Goal: Information Seeking & Learning: Learn about a topic

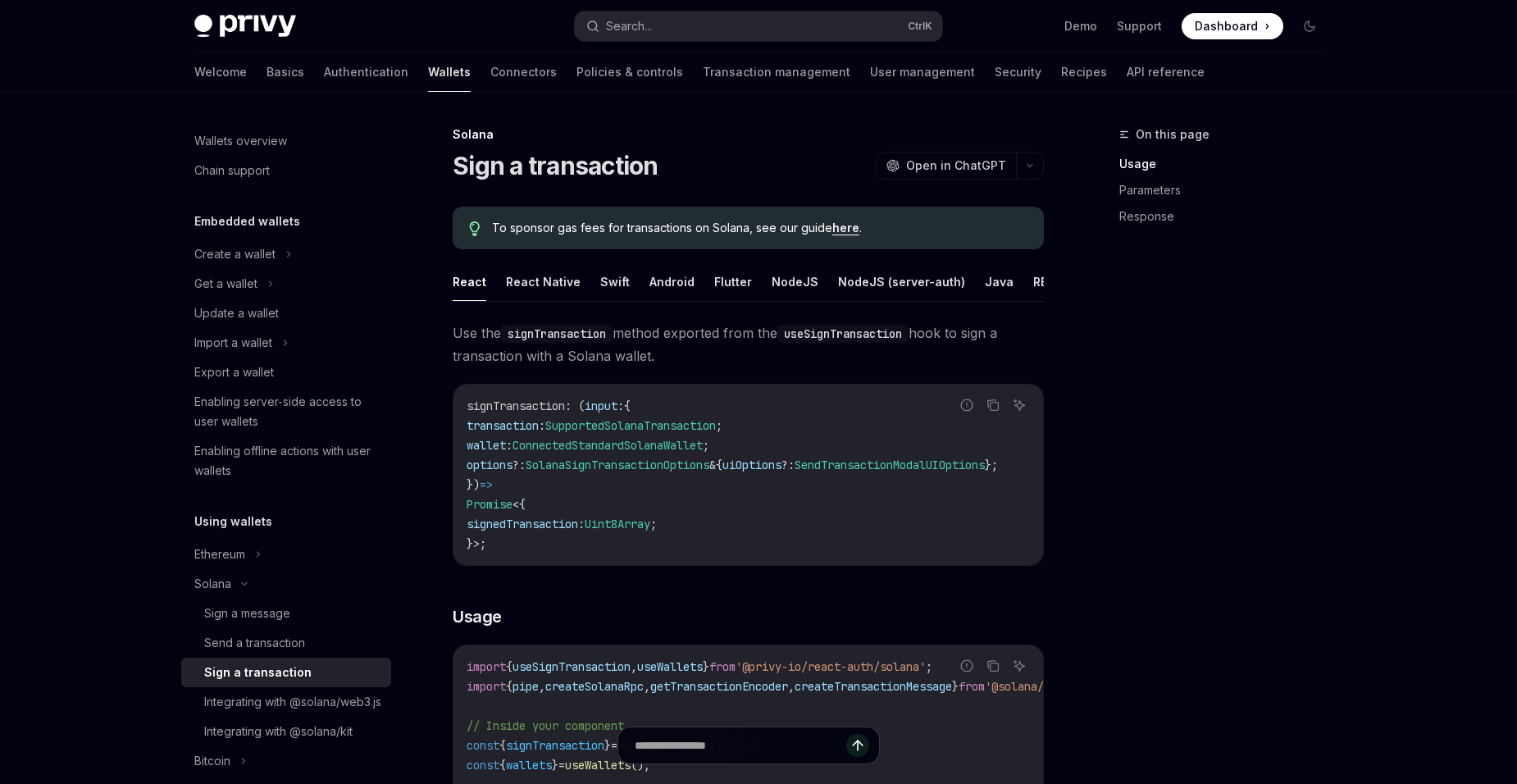
type textarea "*"
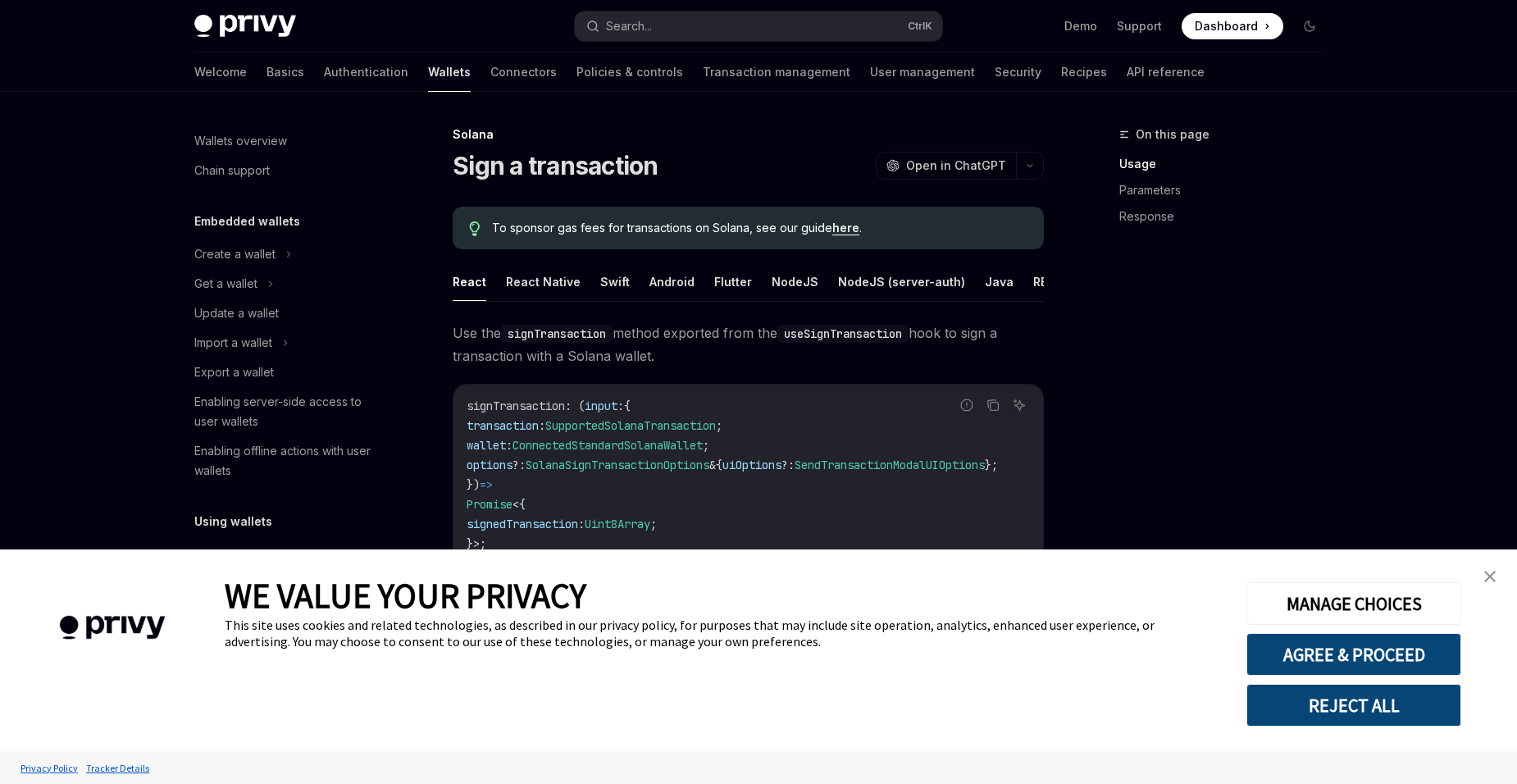
click at [1479, 577] on link "close banner" at bounding box center [1490, 576] width 33 height 33
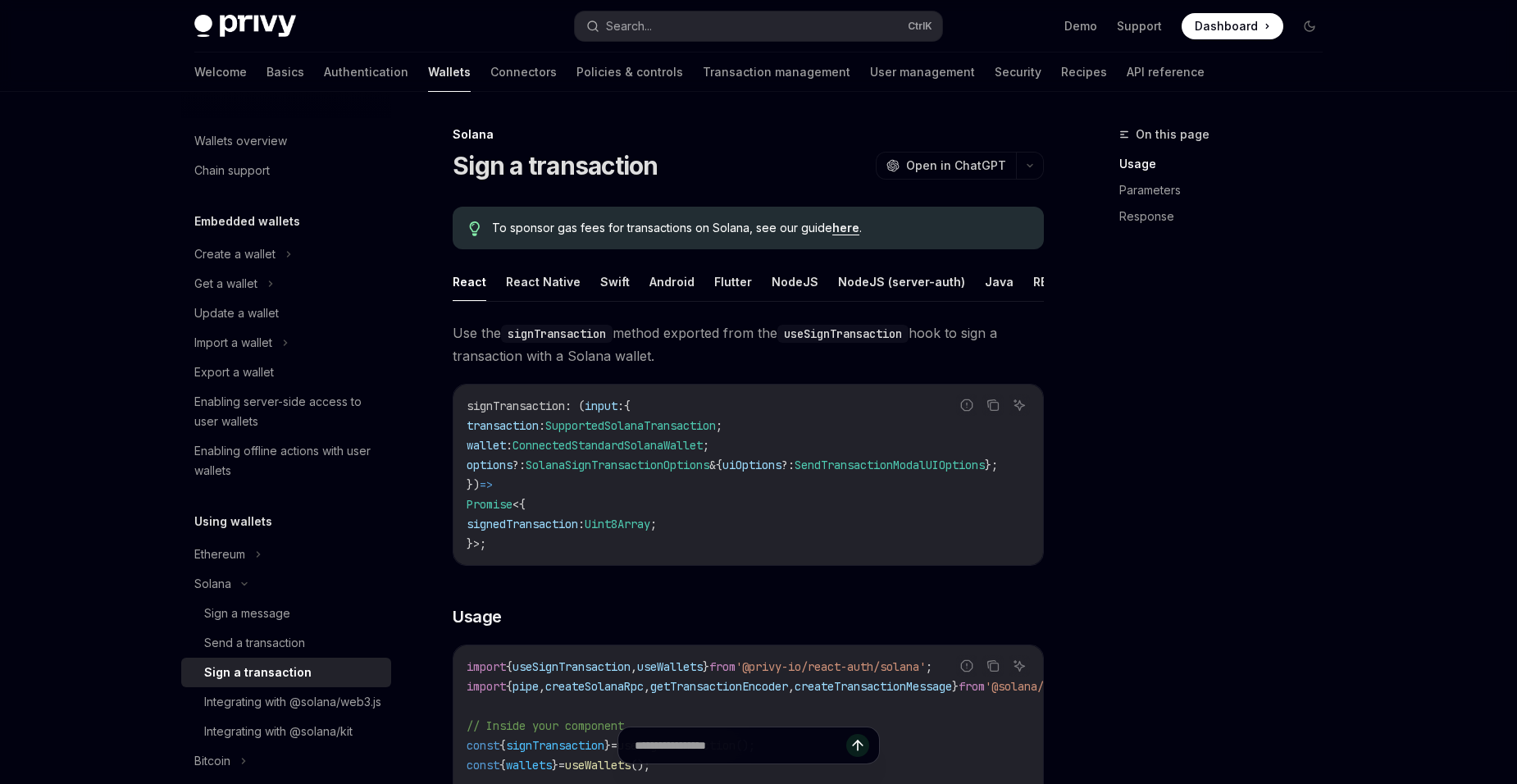
click at [1282, 280] on div "On this page Usage Parameters Response" at bounding box center [1211, 454] width 249 height 659
click at [689, 28] on button "Search... Ctrl K" at bounding box center [758, 26] width 368 height 29
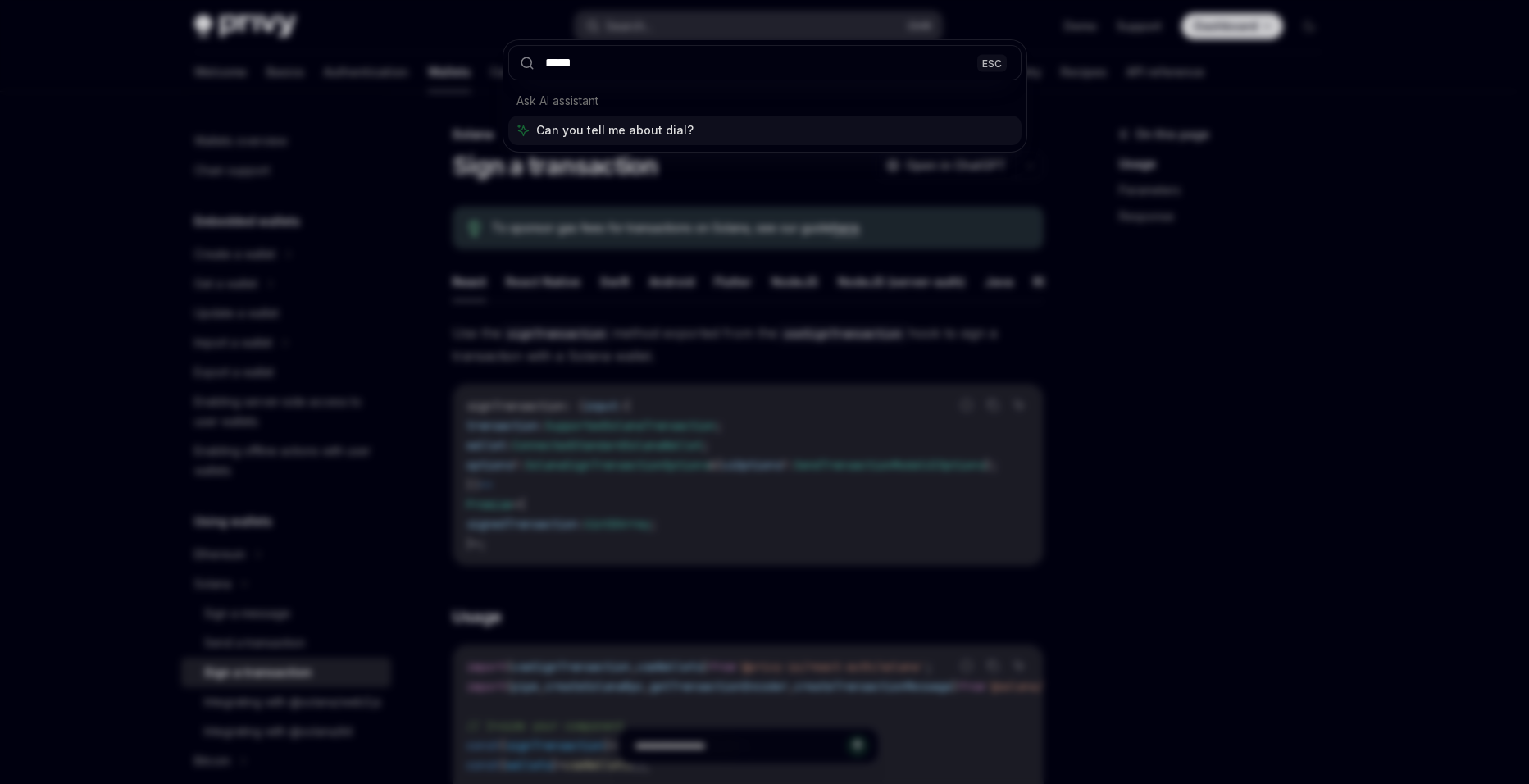
type input "******"
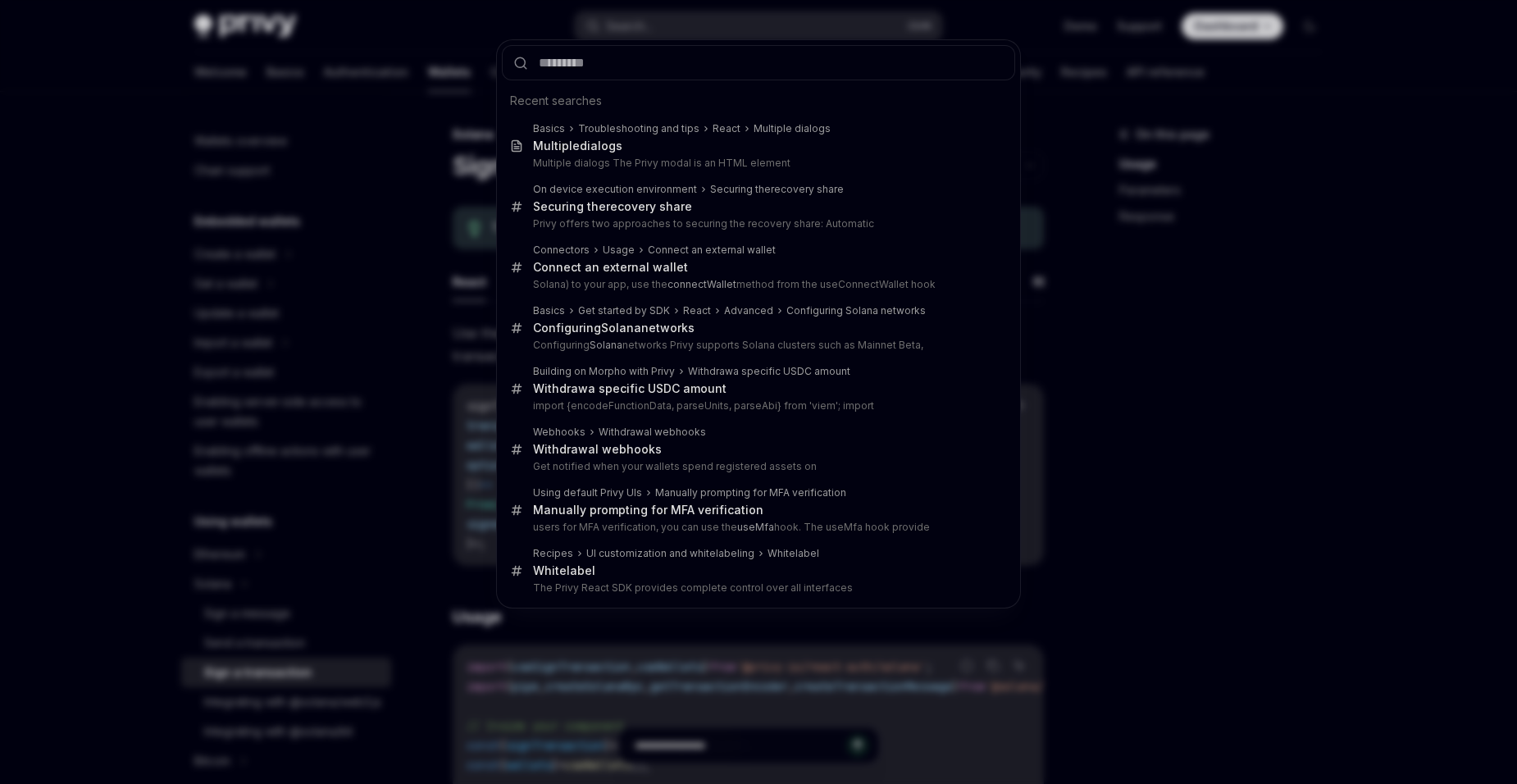
type textarea "*"
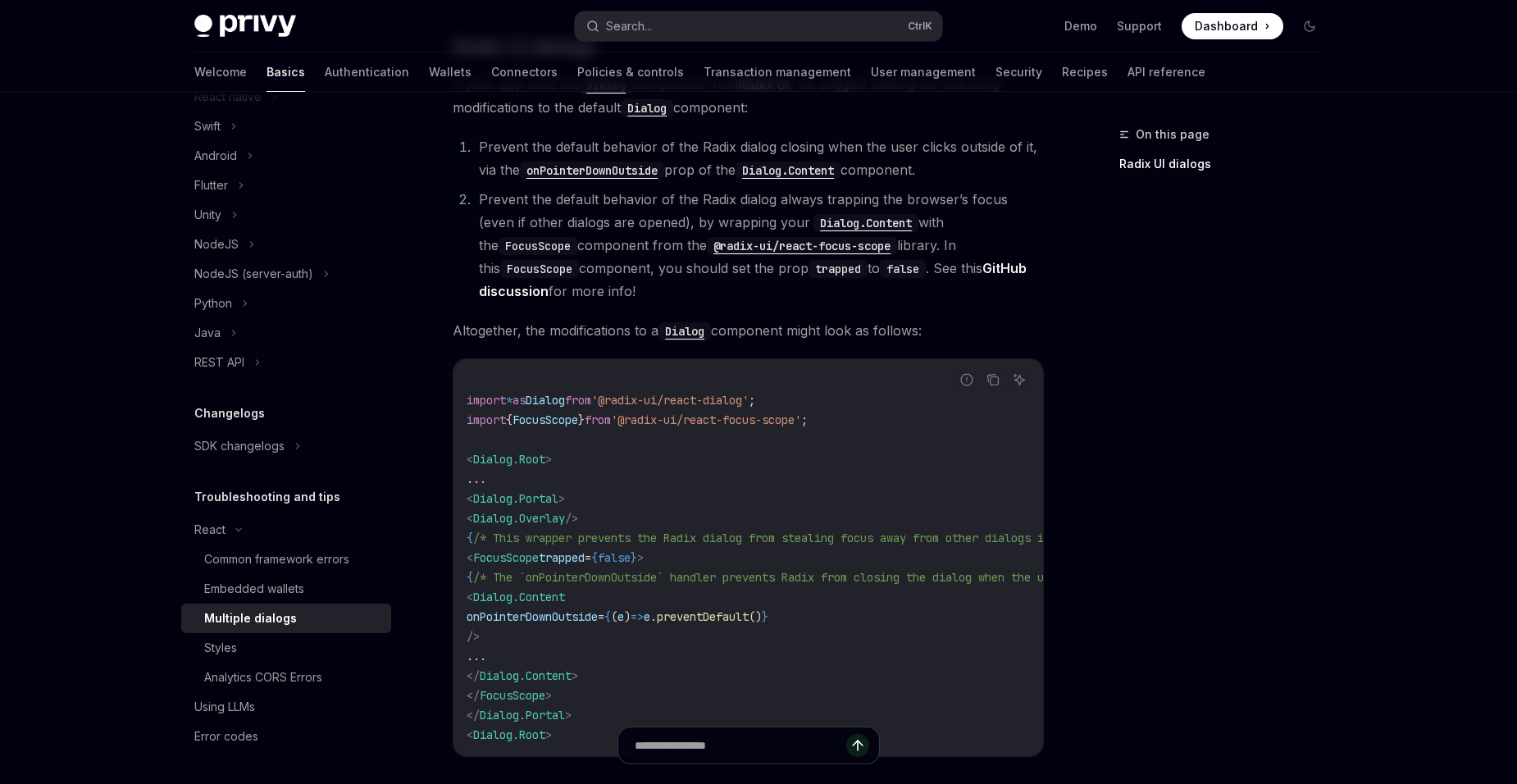
scroll to position [502, 0]
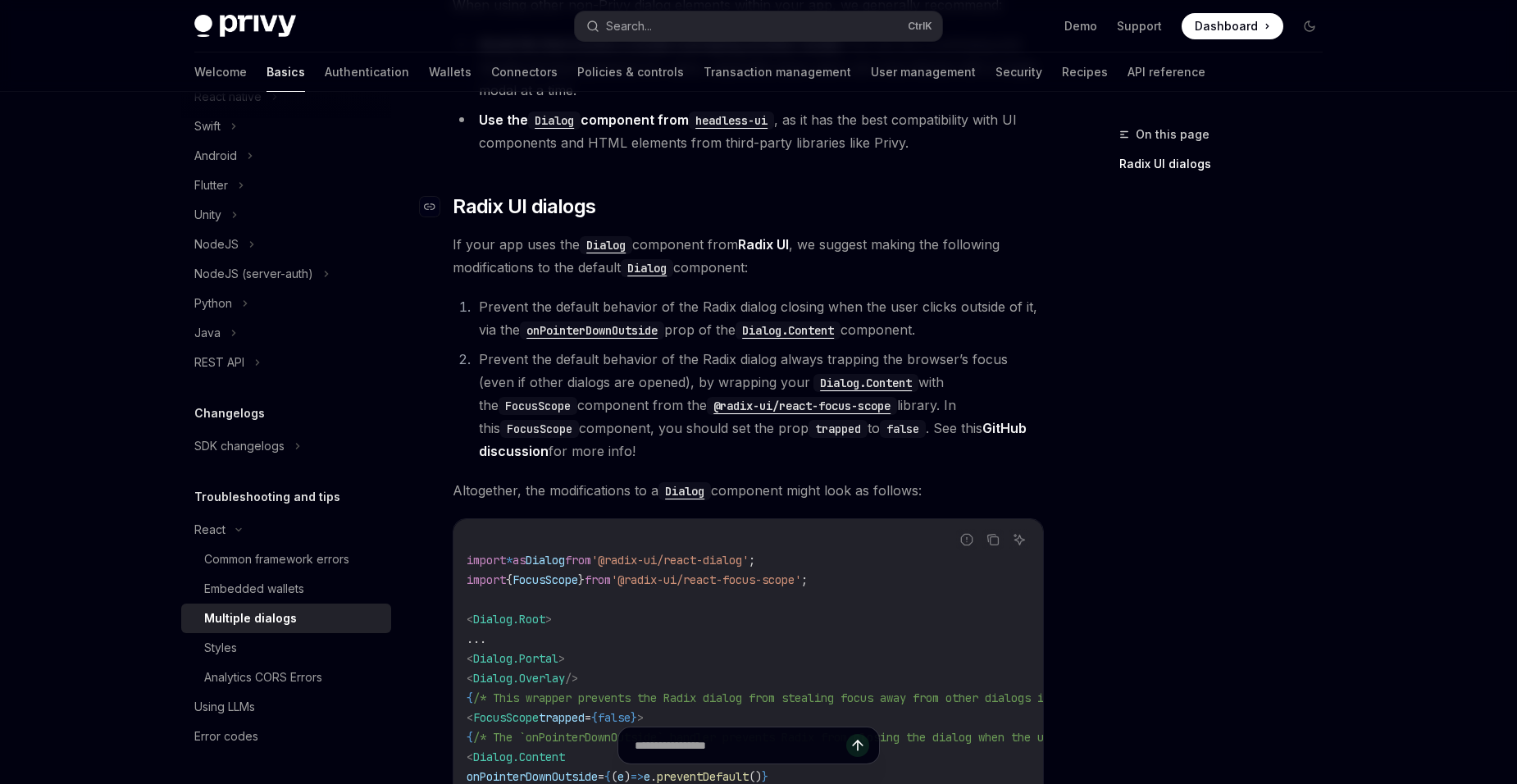
click at [477, 203] on span "Radix UI dialogs" at bounding box center [523, 206] width 143 height 27
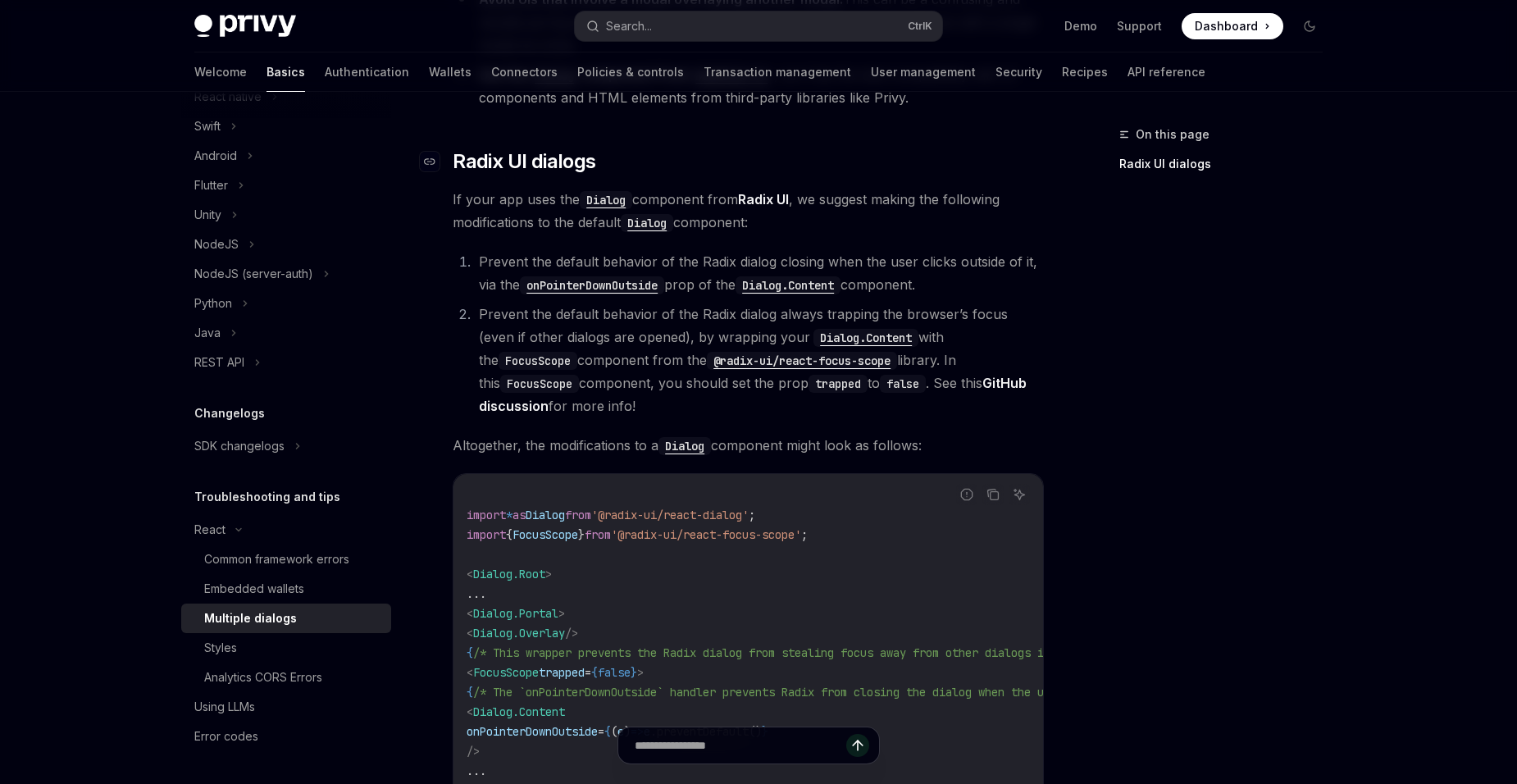
scroll to position [406, 0]
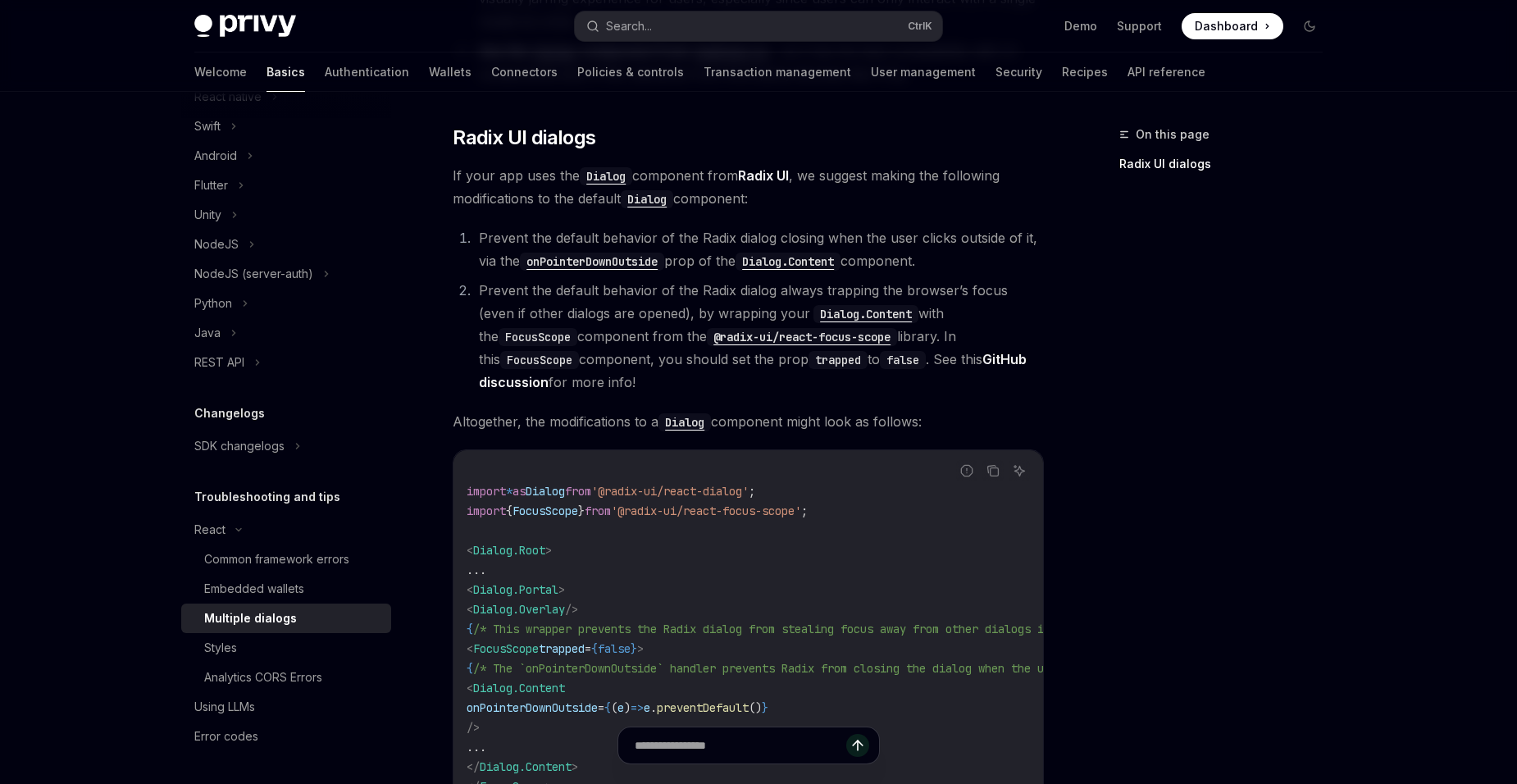
drag, startPoint x: 68, startPoint y: 473, endPoint x: 0, endPoint y: 469, distance: 68.1
click at [64, 473] on div "Privy Docs home page Search... Ctrl K Demo Support Dashboard Dashboard Search..…" at bounding box center [758, 353] width 1517 height 1519
